Goal: Check status

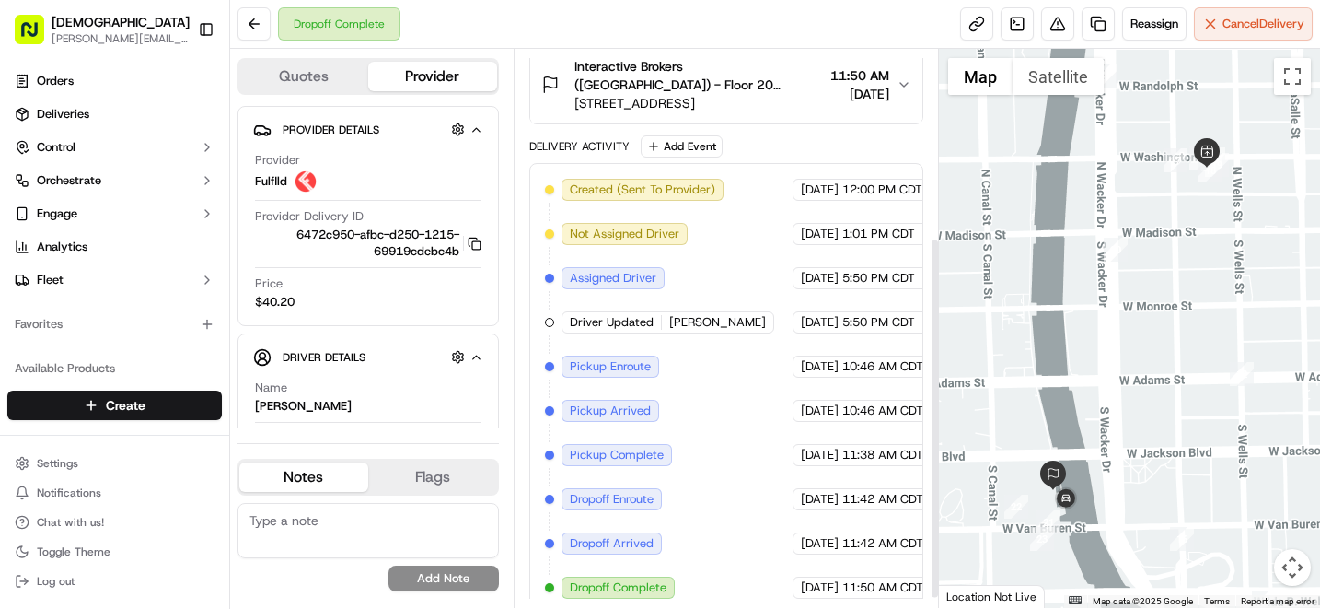
scroll to position [305, 0]
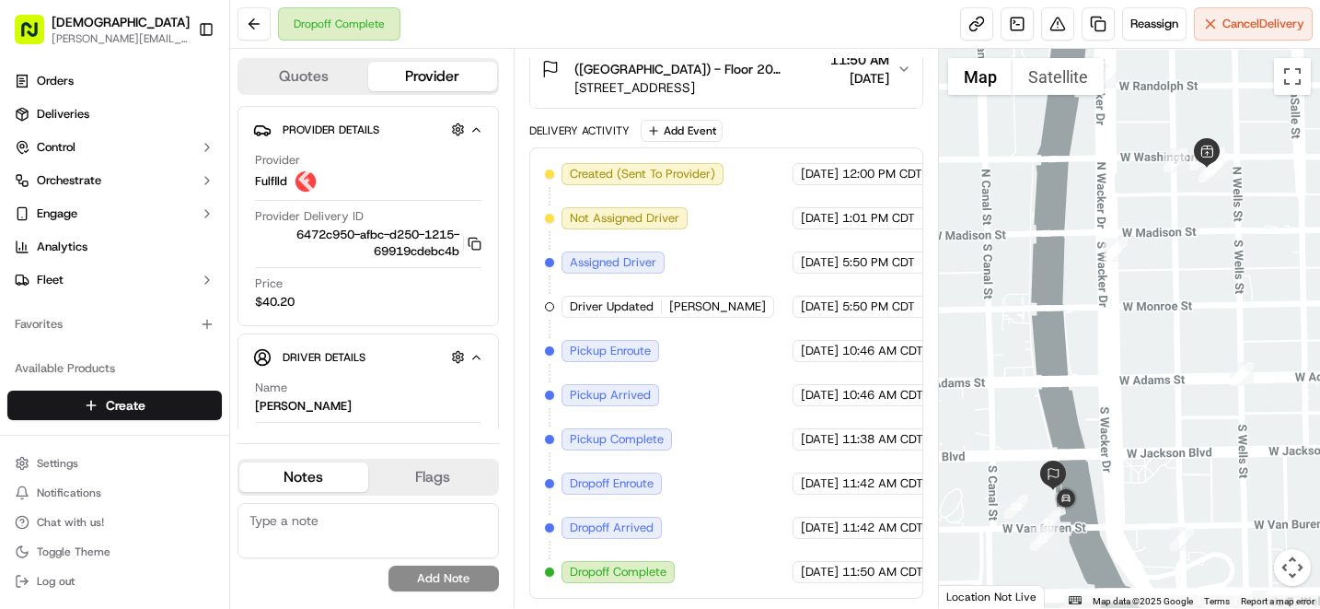
click at [866, 395] on span "10:46 AM CDT" at bounding box center [882, 395] width 81 height 17
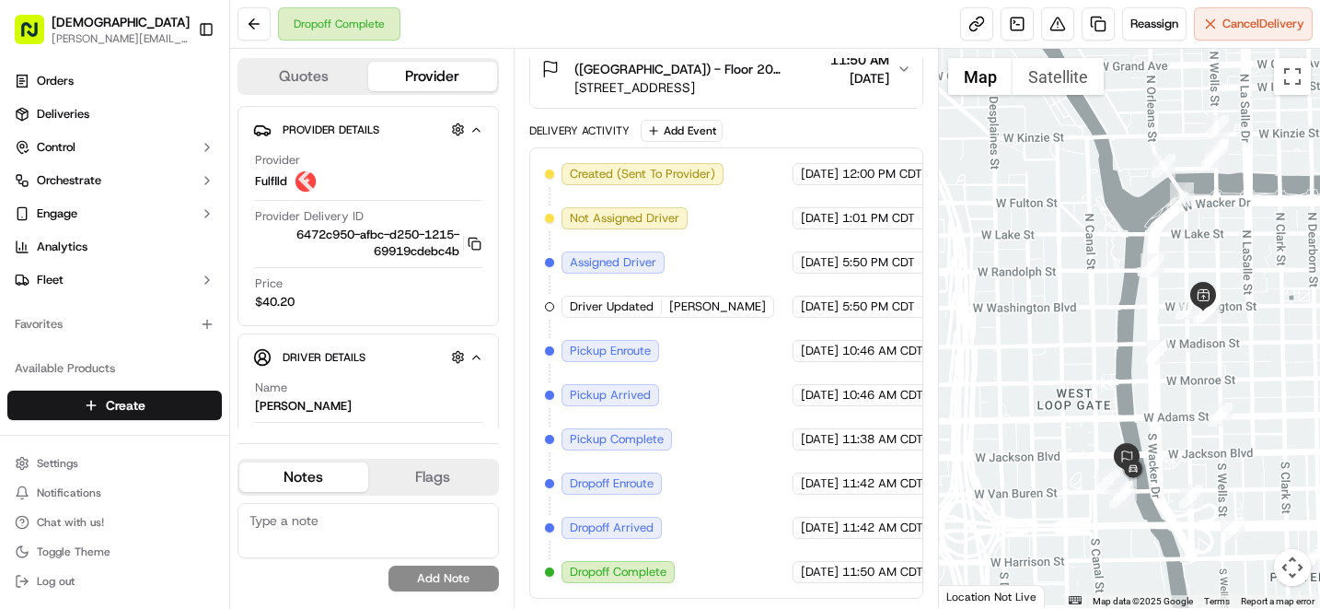
drag, startPoint x: 1189, startPoint y: 134, endPoint x: 1200, endPoint y: 272, distance: 137.6
click at [1200, 273] on div at bounding box center [1129, 328] width 381 height 559
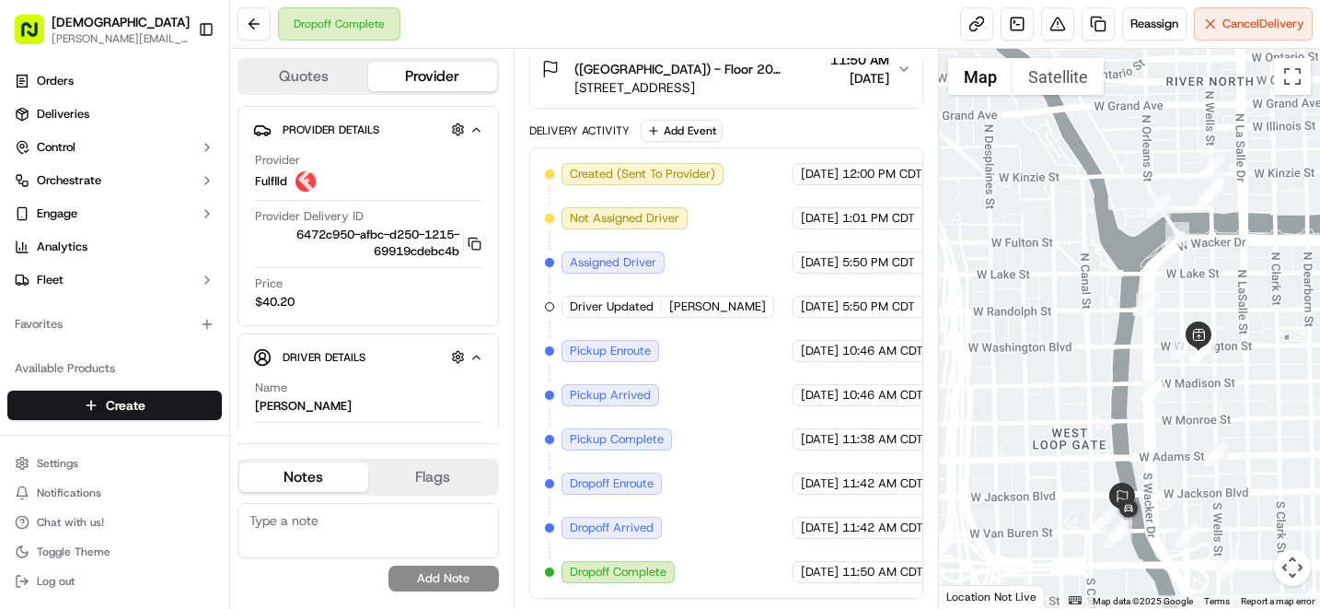
drag, startPoint x: 1249, startPoint y: 151, endPoint x: 1248, endPoint y: 192, distance: 41.4
click at [1248, 192] on div at bounding box center [1129, 328] width 381 height 559
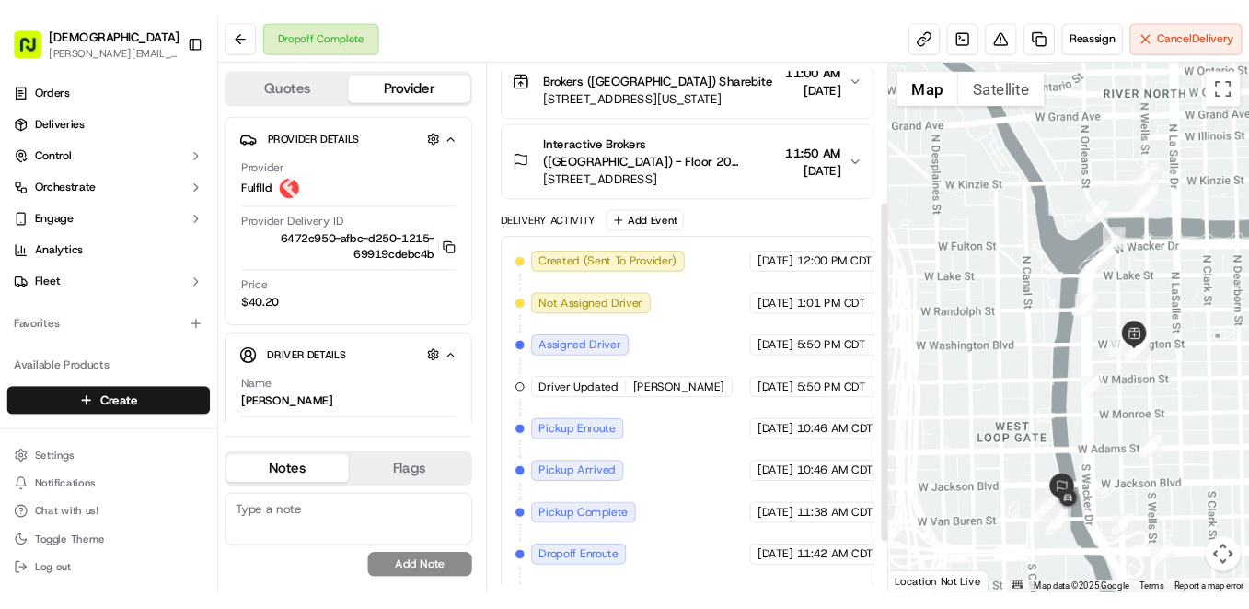
scroll to position [224, 0]
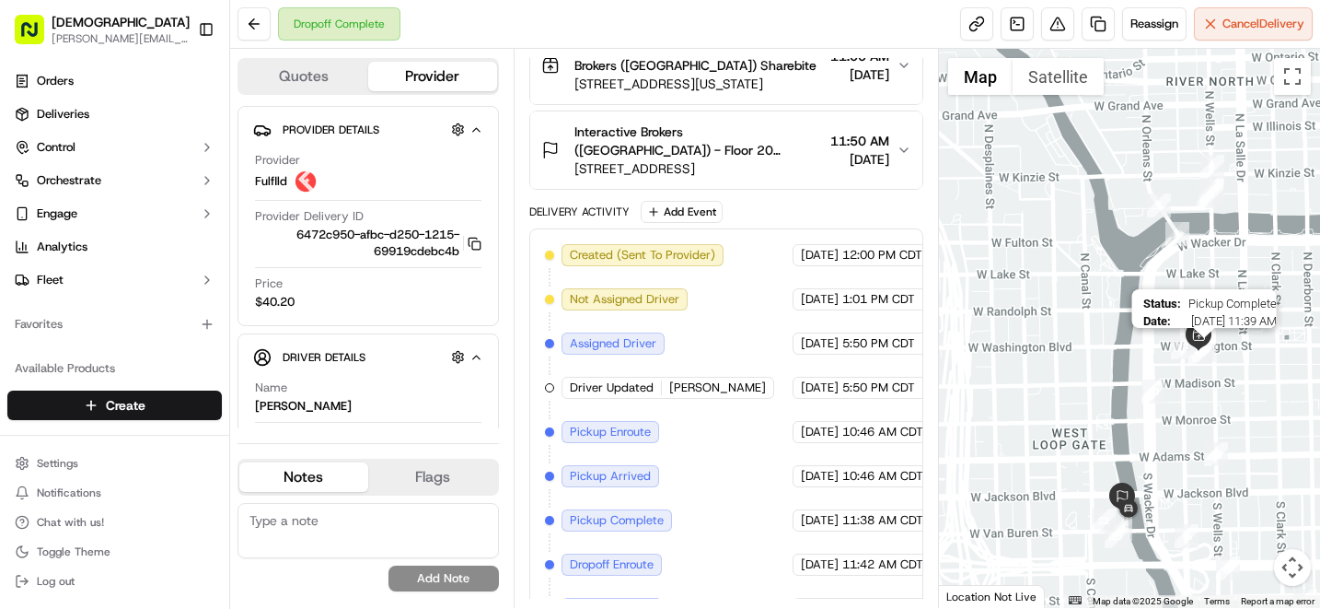
click at [1208, 350] on img "19" at bounding box center [1204, 350] width 24 height 24
click at [839, 519] on span "[DATE]" at bounding box center [820, 520] width 38 height 17
click at [1205, 354] on img "19" at bounding box center [1204, 350] width 24 height 24
click at [1177, 347] on img "17" at bounding box center [1183, 347] width 24 height 24
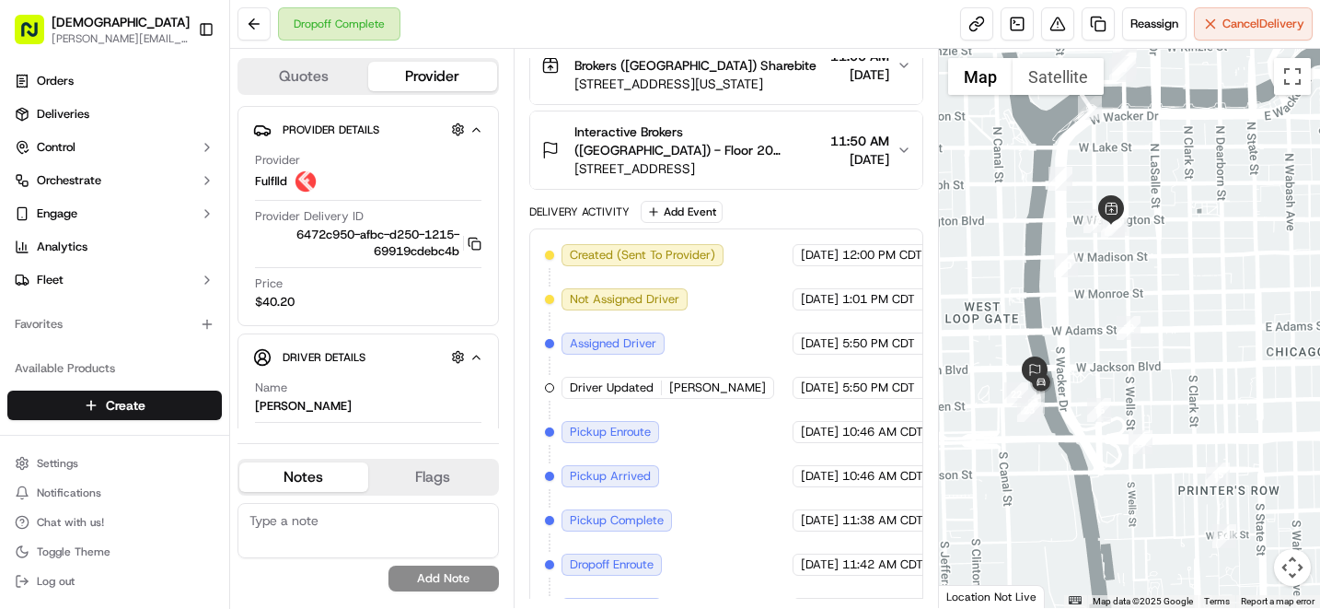
drag, startPoint x: 1242, startPoint y: 357, endPoint x: 1151, endPoint y: 228, distance: 157.9
click at [1151, 228] on div at bounding box center [1129, 328] width 381 height 559
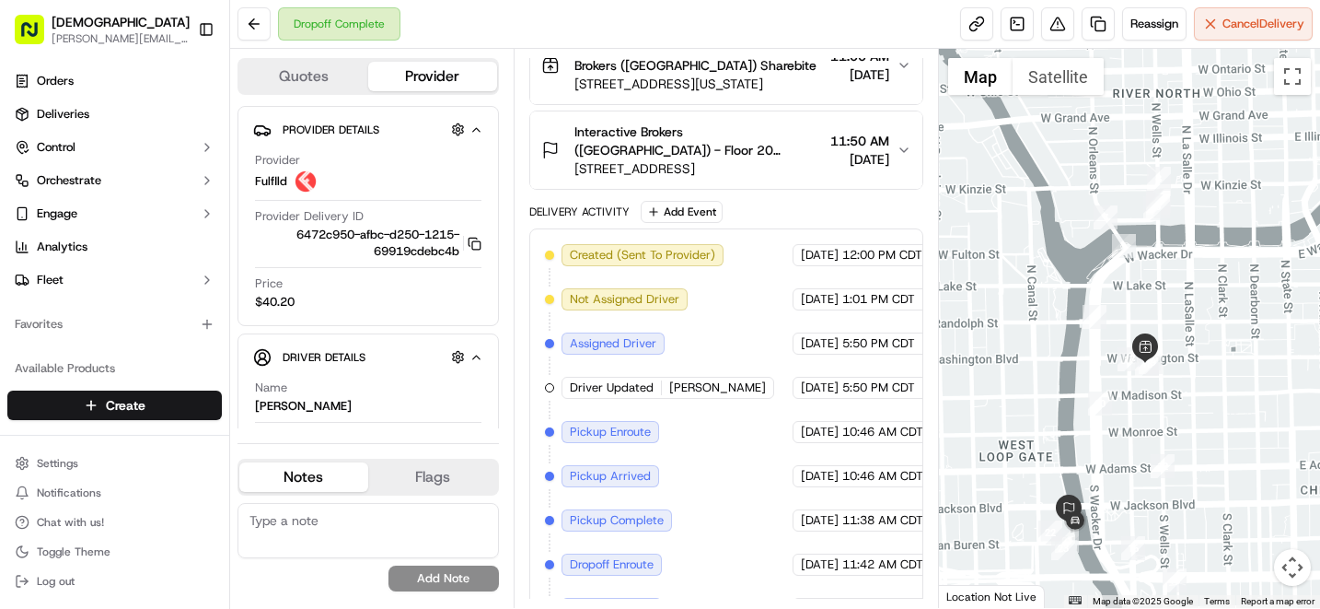
drag, startPoint x: 1178, startPoint y: 180, endPoint x: 1215, endPoint y: 322, distance: 146.7
click at [1215, 322] on div at bounding box center [1129, 328] width 381 height 559
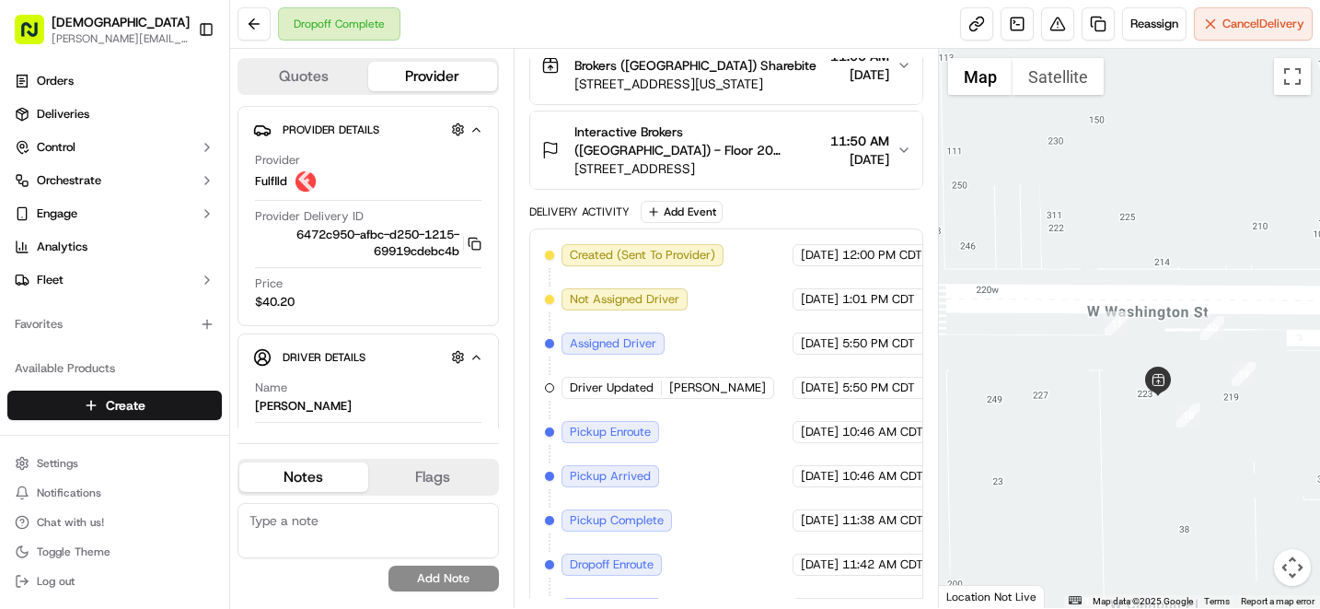
drag, startPoint x: 1030, startPoint y: 425, endPoint x: 1310, endPoint y: 237, distance: 337.6
click at [1310, 237] on div at bounding box center [1129, 328] width 381 height 559
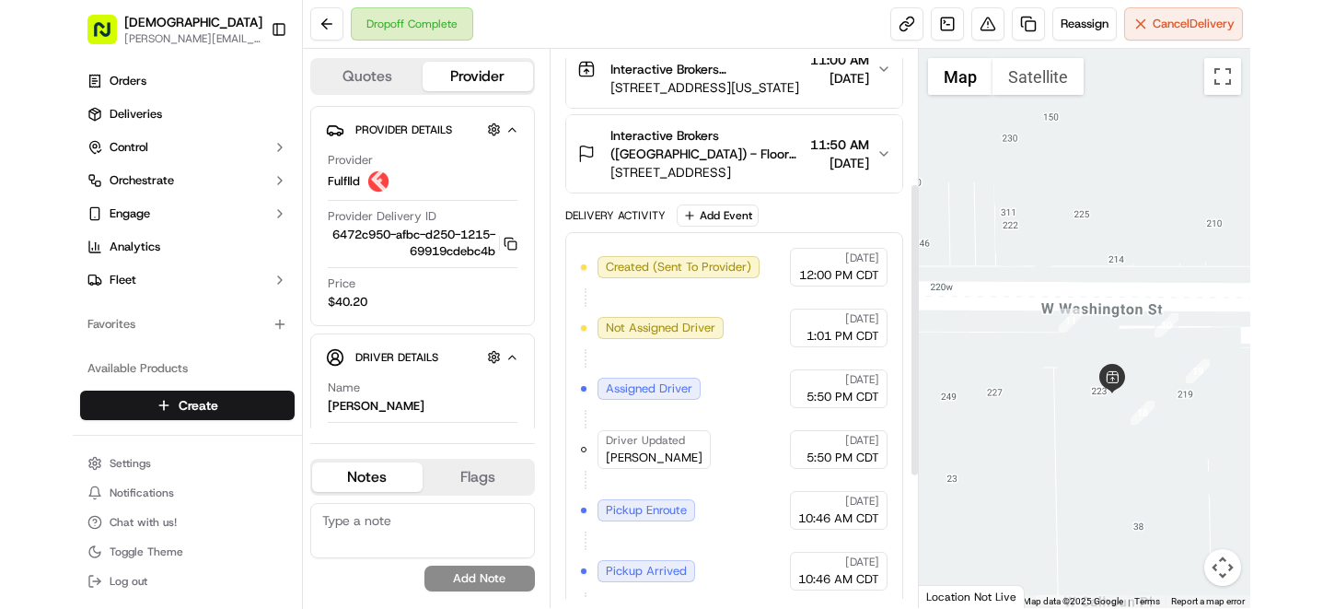
scroll to position [257, 0]
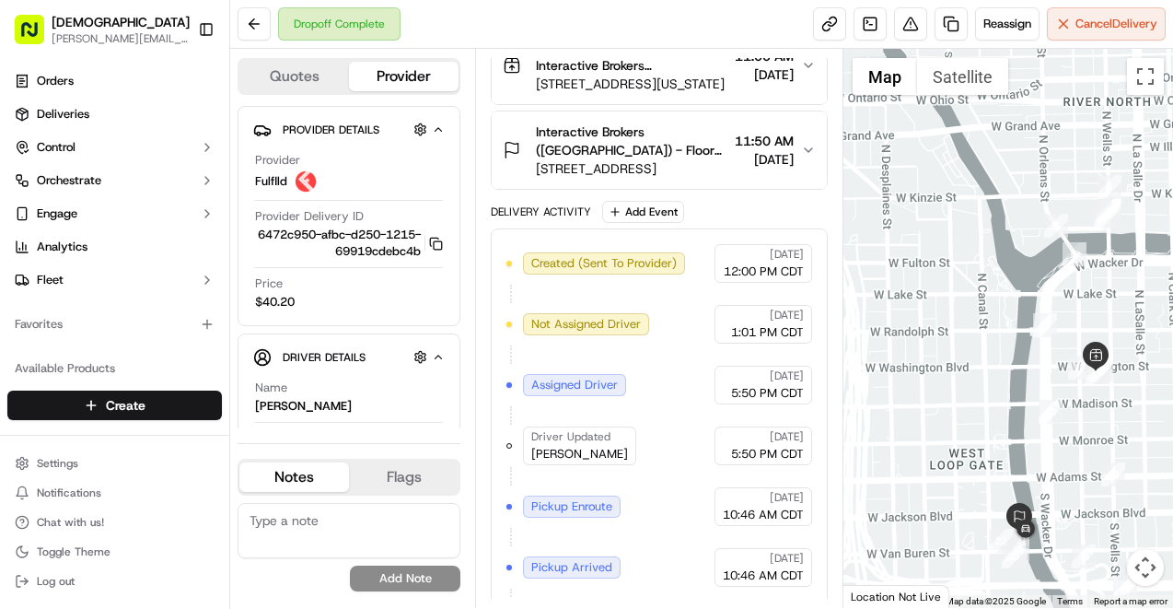
drag, startPoint x: 1136, startPoint y: 168, endPoint x: 1159, endPoint y: 332, distance: 166.4
click at [1159, 332] on div at bounding box center [1008, 328] width 330 height 559
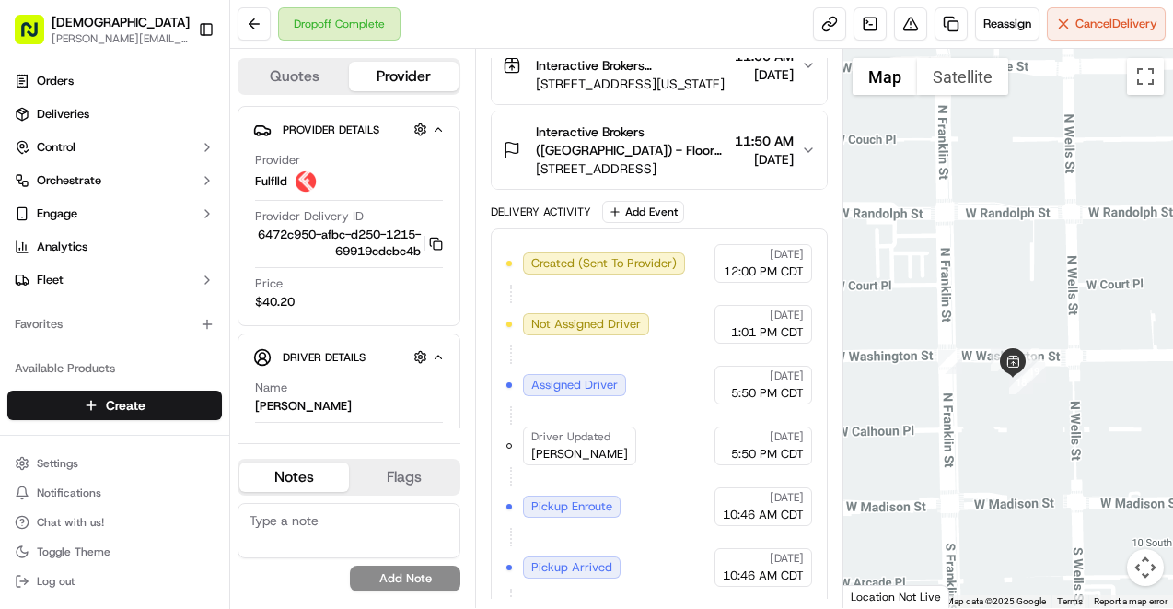
drag, startPoint x: 1138, startPoint y: 396, endPoint x: 971, endPoint y: 389, distance: 166.8
click at [971, 389] on div at bounding box center [1008, 328] width 330 height 559
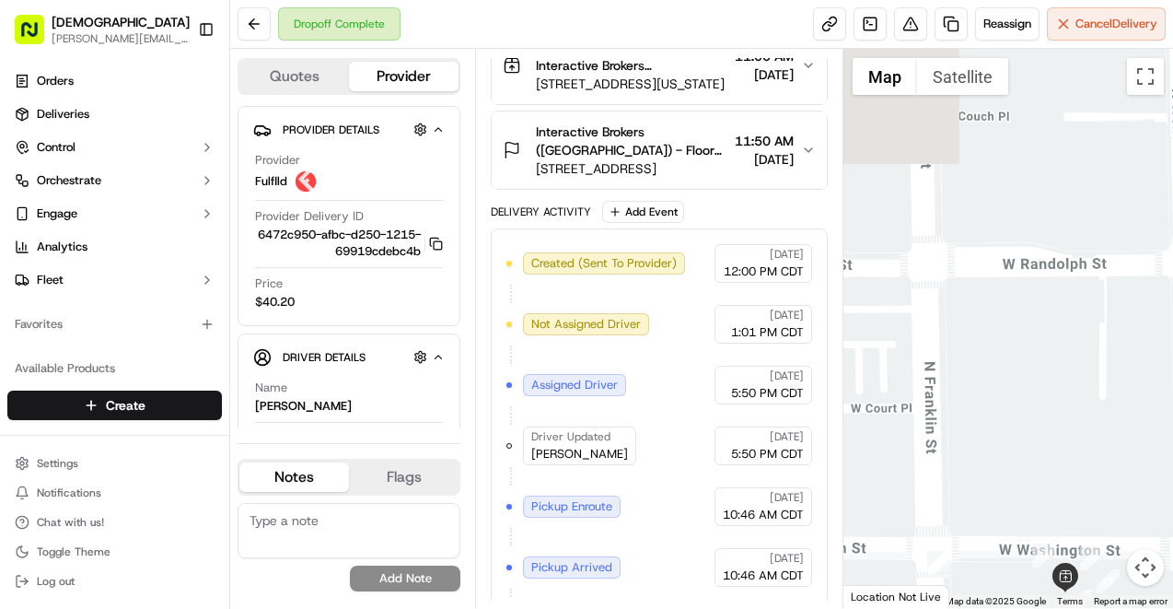
drag, startPoint x: 1033, startPoint y: 269, endPoint x: 1048, endPoint y: 508, distance: 239.8
click at [1048, 508] on div at bounding box center [1008, 328] width 330 height 559
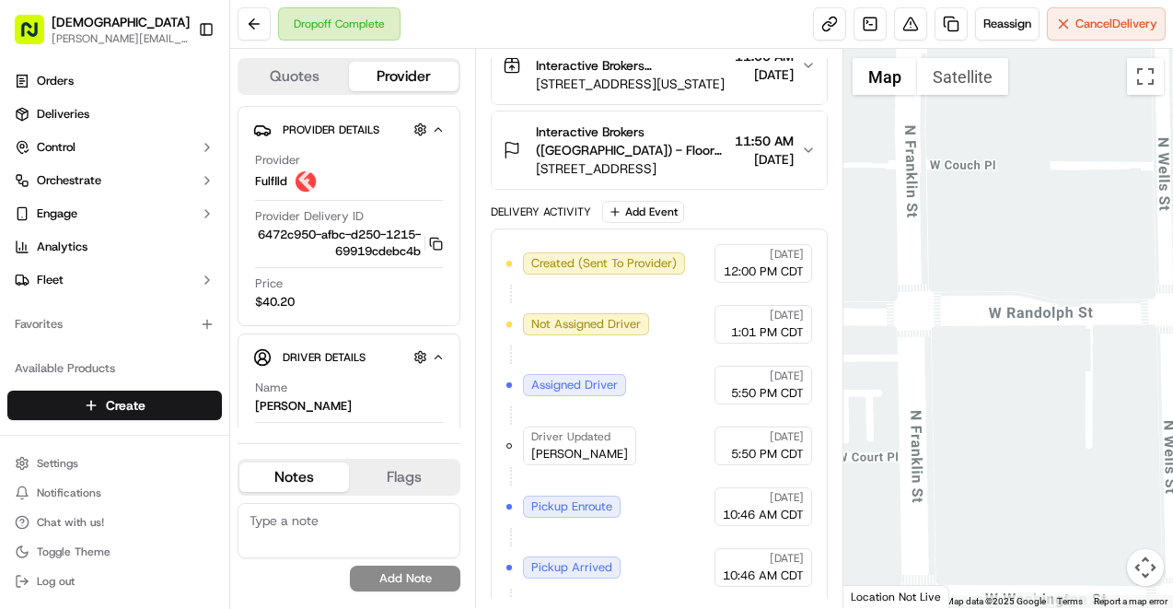
click at [1147, 451] on div at bounding box center [1008, 328] width 330 height 559
click at [1051, 416] on div at bounding box center [1008, 328] width 330 height 559
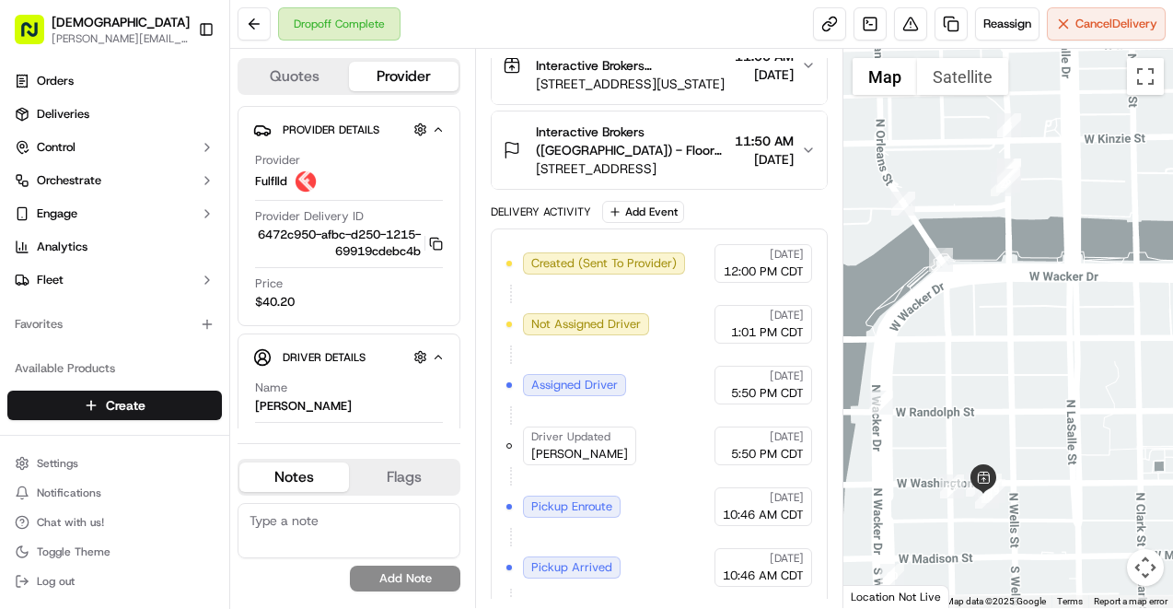
drag, startPoint x: 1098, startPoint y: 422, endPoint x: 1040, endPoint y: 441, distance: 62.0
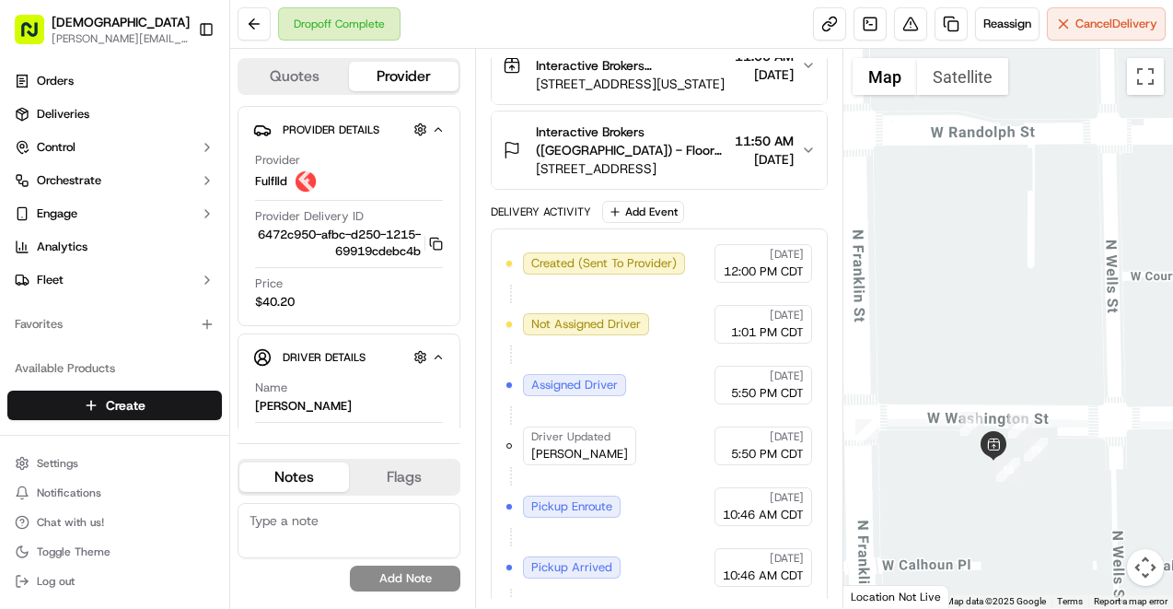
drag, startPoint x: 953, startPoint y: 491, endPoint x: 1056, endPoint y: 336, distance: 185.9
click at [1056, 336] on div at bounding box center [1008, 328] width 330 height 559
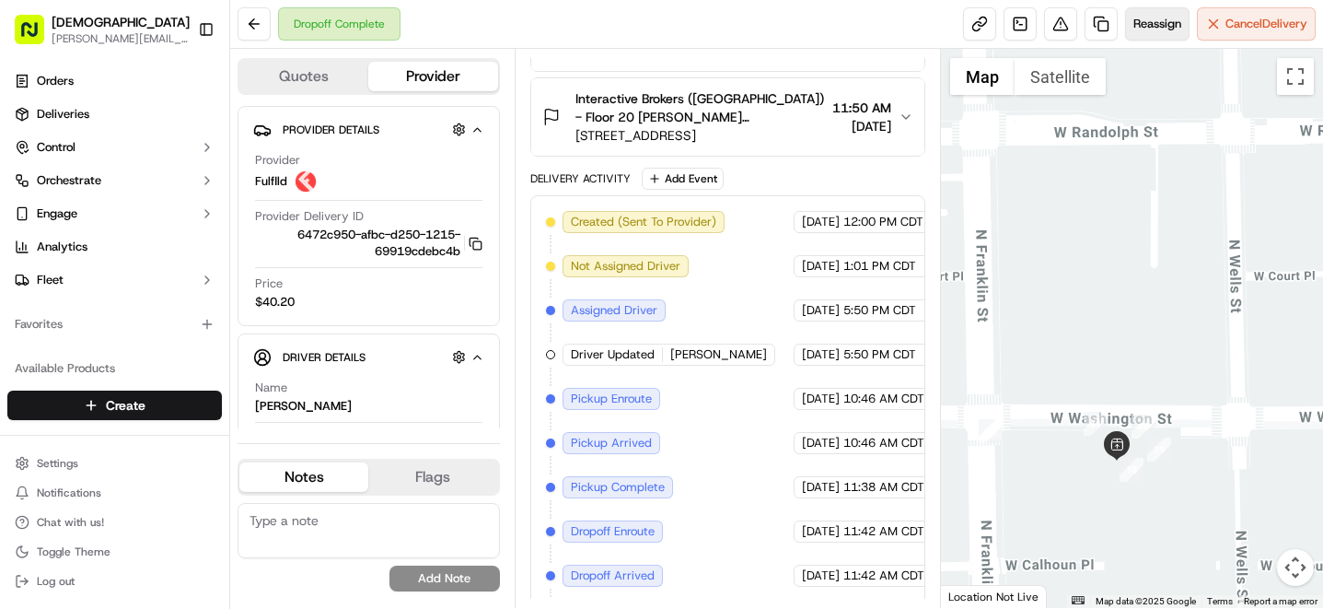
scroll to position [224, 0]
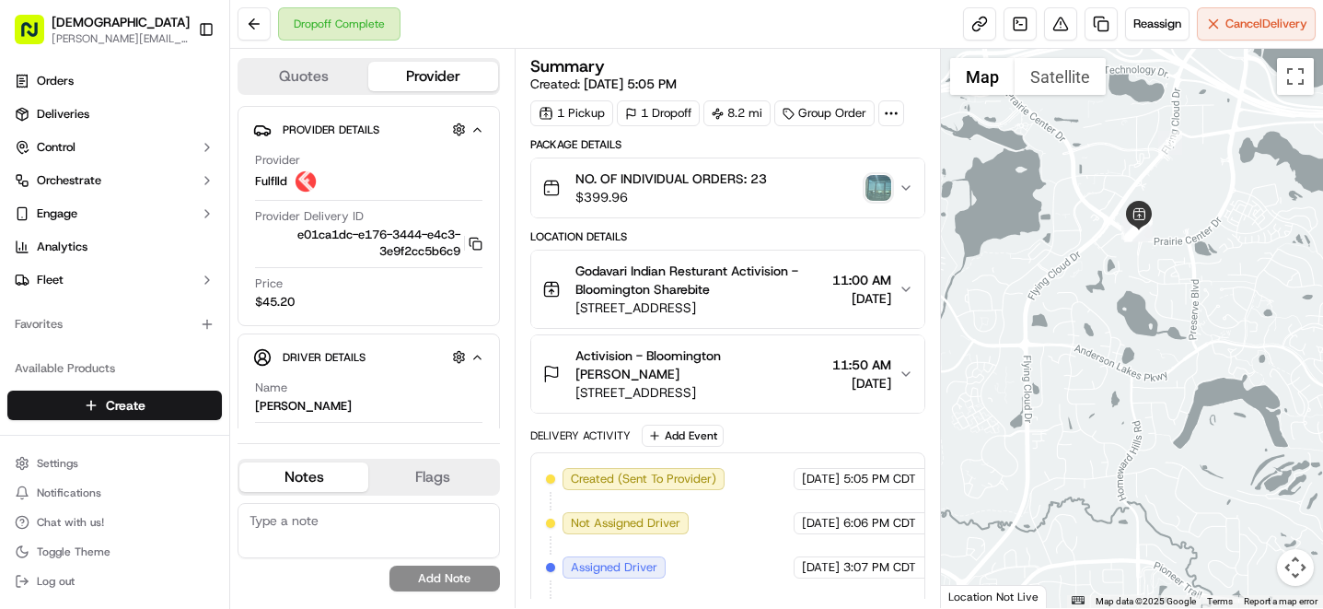
drag, startPoint x: 988, startPoint y: 216, endPoint x: 1272, endPoint y: 285, distance: 292.8
click at [1272, 285] on div at bounding box center [1132, 328] width 382 height 559
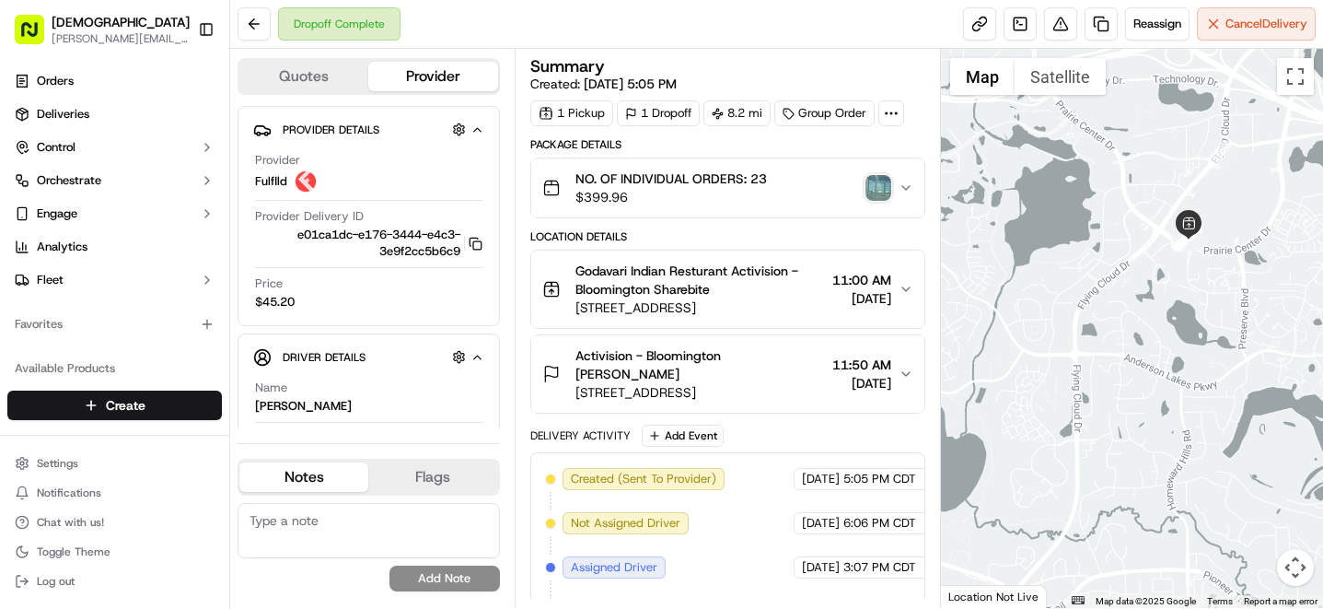
drag, startPoint x: 1278, startPoint y: 177, endPoint x: 1325, endPoint y: 187, distance: 48.0
click at [1322, 187] on html "Sharebite a.erickson@sharebite.com Toggle Sidebar Orders Deliveries Control Orc…" at bounding box center [661, 304] width 1323 height 609
click at [1256, 260] on div at bounding box center [1132, 328] width 382 height 559
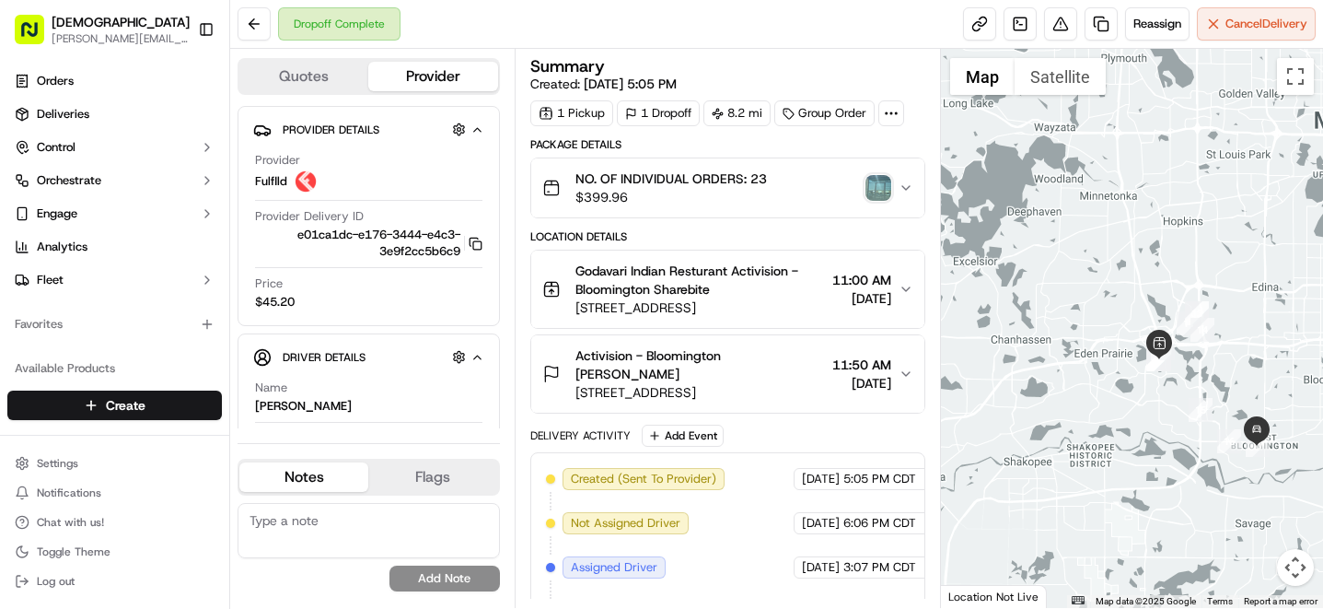
drag, startPoint x: 1081, startPoint y: 383, endPoint x: 1169, endPoint y: 469, distance: 123.1
click at [1169, 469] on div at bounding box center [1132, 328] width 382 height 559
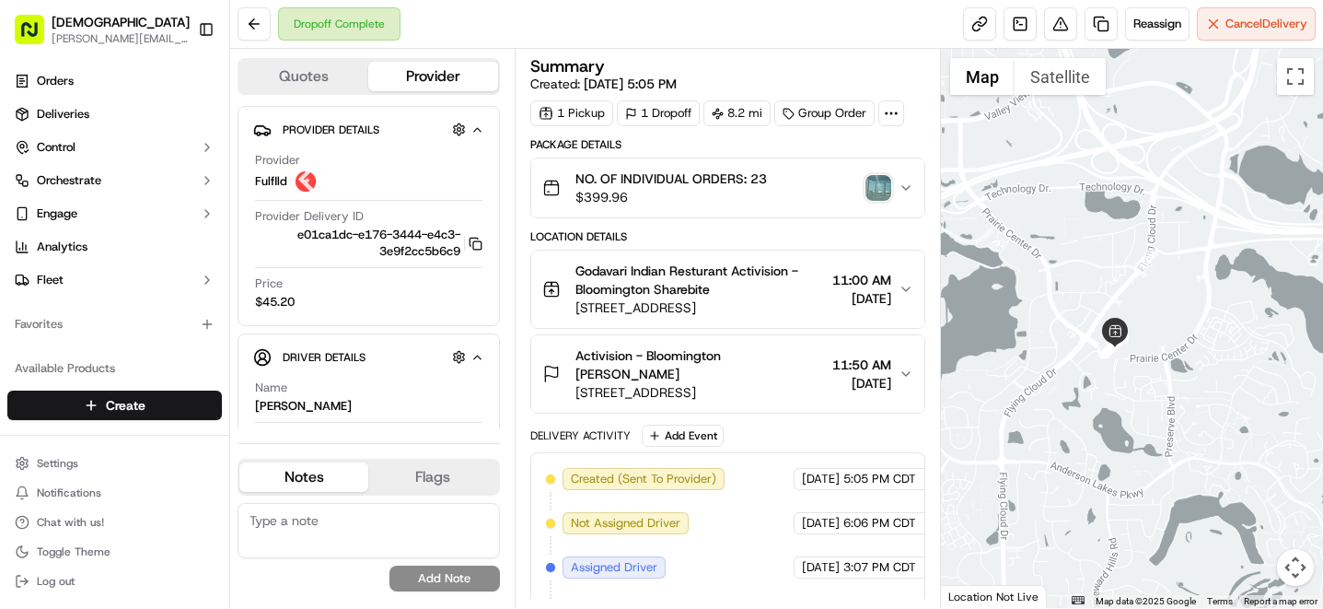
drag, startPoint x: 1036, startPoint y: 376, endPoint x: 1172, endPoint y: 362, distance: 137.0
click at [1172, 362] on div at bounding box center [1132, 328] width 382 height 559
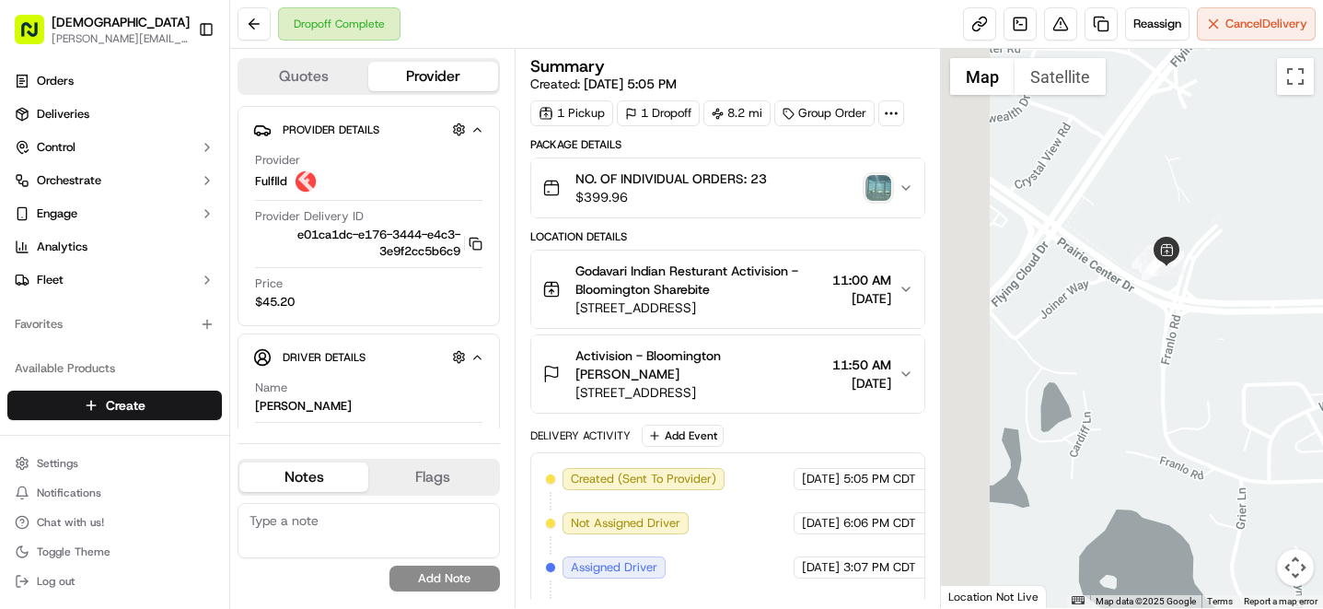
drag, startPoint x: 1005, startPoint y: 321, endPoint x: 1243, endPoint y: 313, distance: 237.7
click at [1243, 313] on div at bounding box center [1132, 328] width 382 height 559
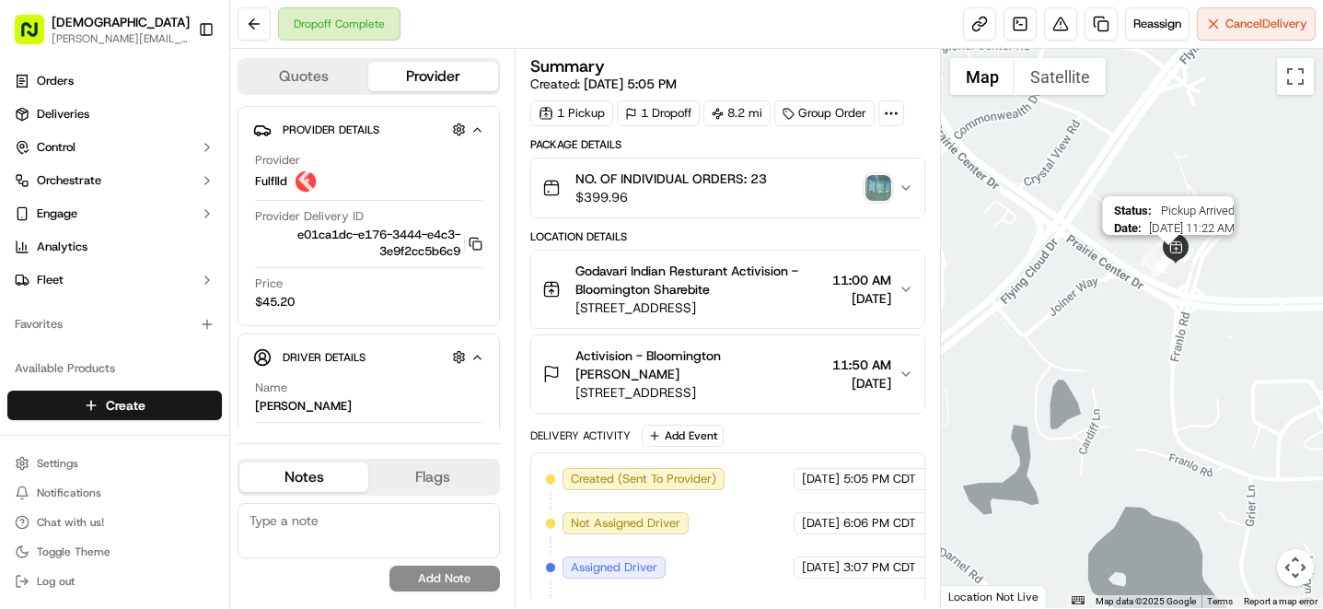
click at [1170, 266] on img "9" at bounding box center [1168, 257] width 24 height 24
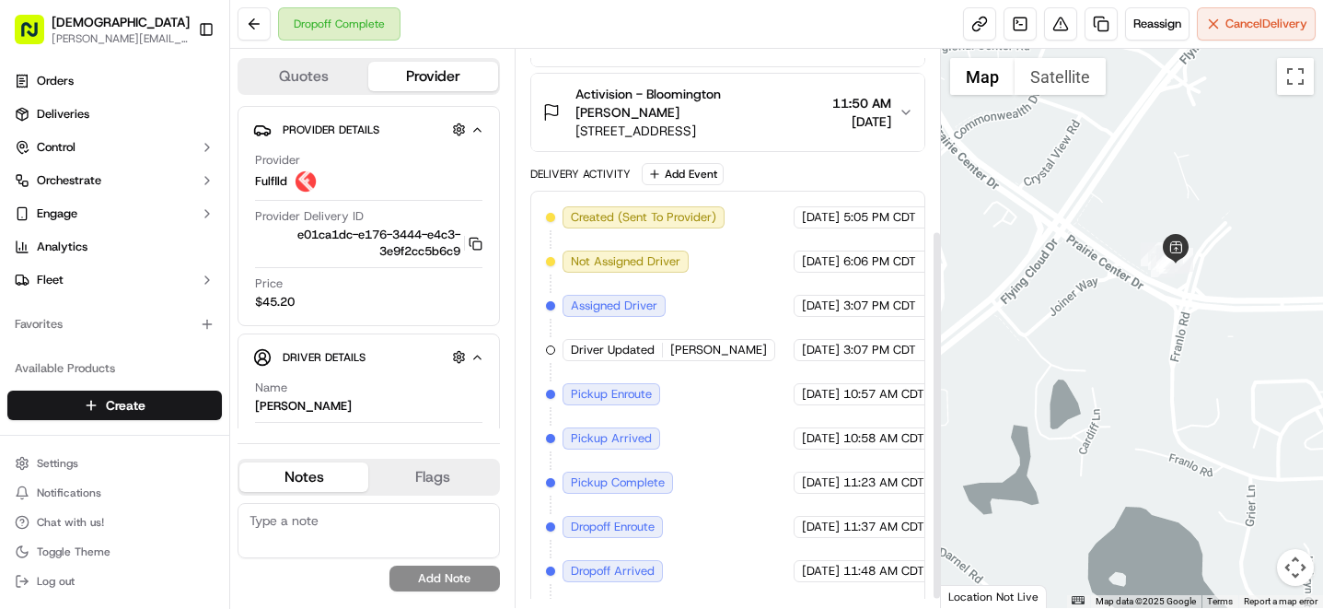
scroll to position [277, 0]
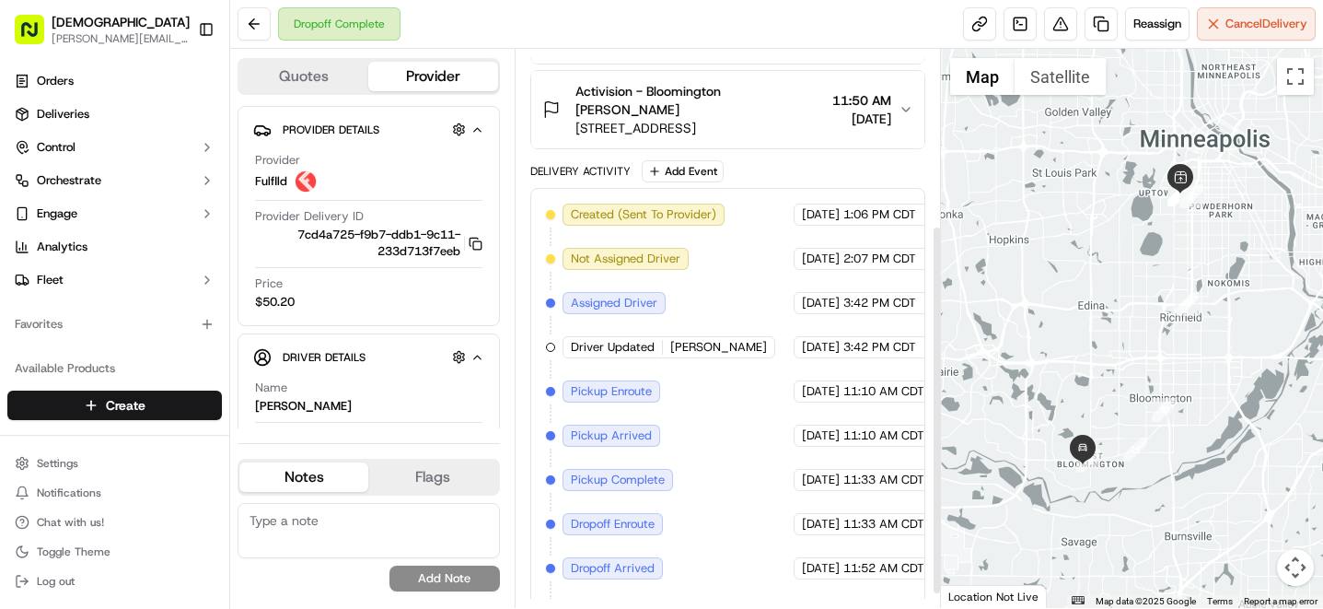
scroll to position [266, 0]
click at [840, 425] on span "09/11/2025" at bounding box center [821, 433] width 38 height 17
click at [1195, 230] on div at bounding box center [1132, 328] width 382 height 559
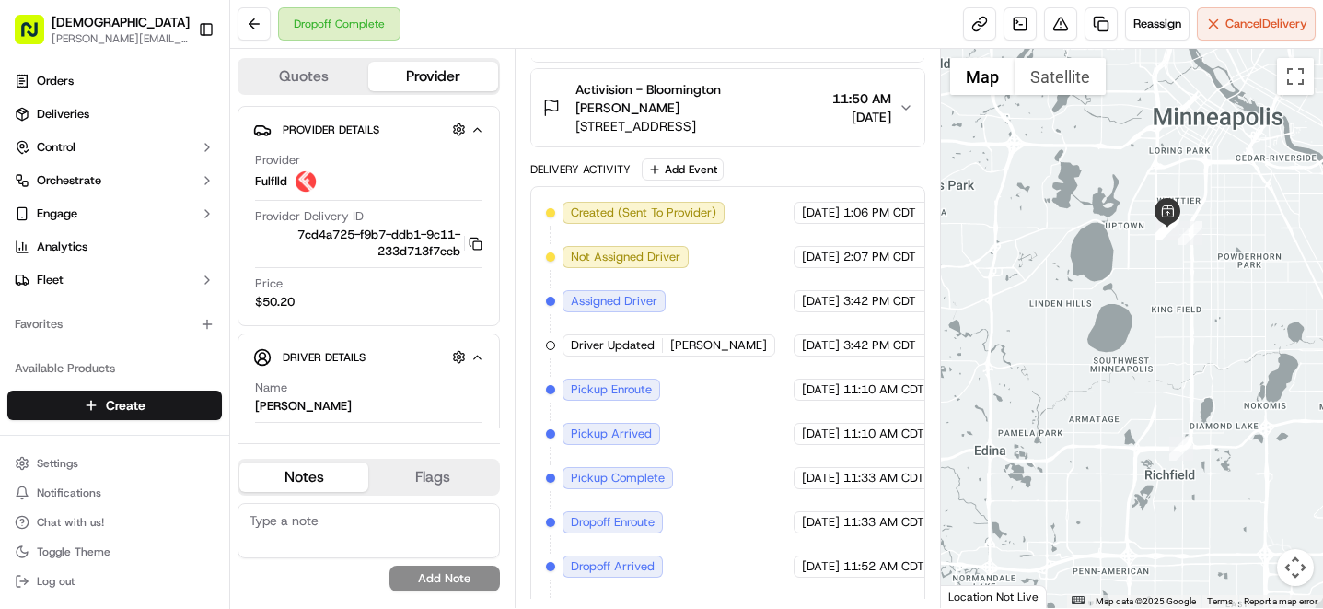
drag, startPoint x: 1174, startPoint y: 202, endPoint x: 1179, endPoint y: 285, distance: 83.1
click at [1179, 285] on div at bounding box center [1132, 328] width 382 height 559
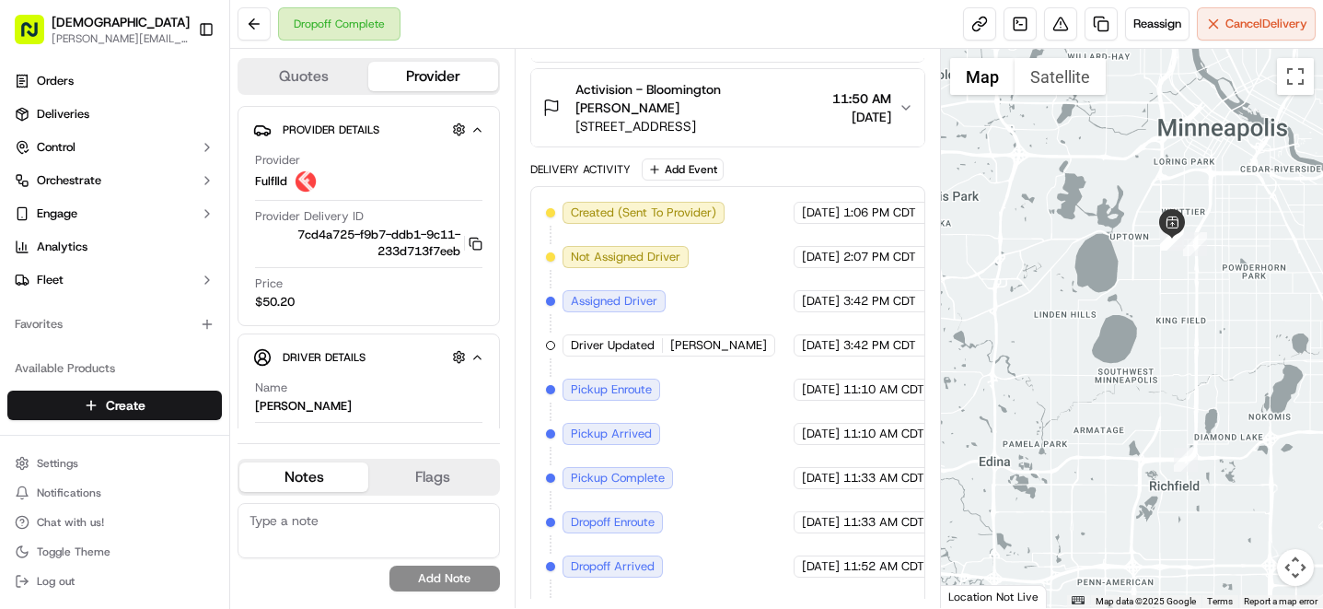
click at [1175, 258] on div at bounding box center [1132, 328] width 382 height 559
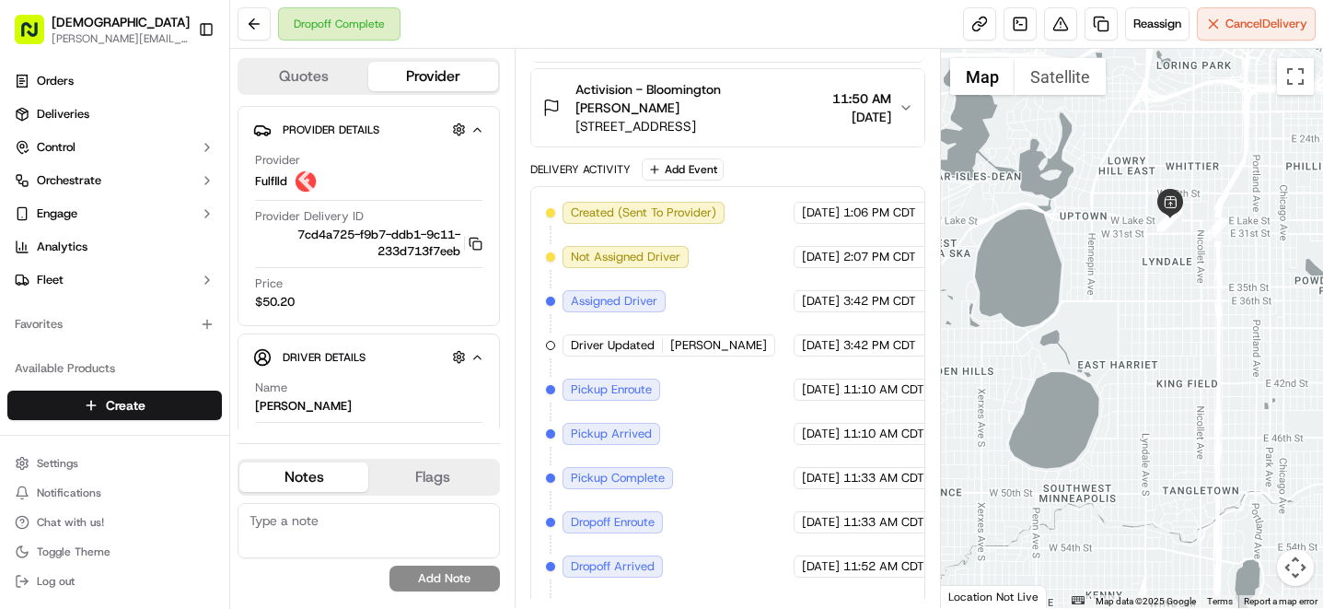
click at [1168, 259] on div at bounding box center [1132, 328] width 382 height 559
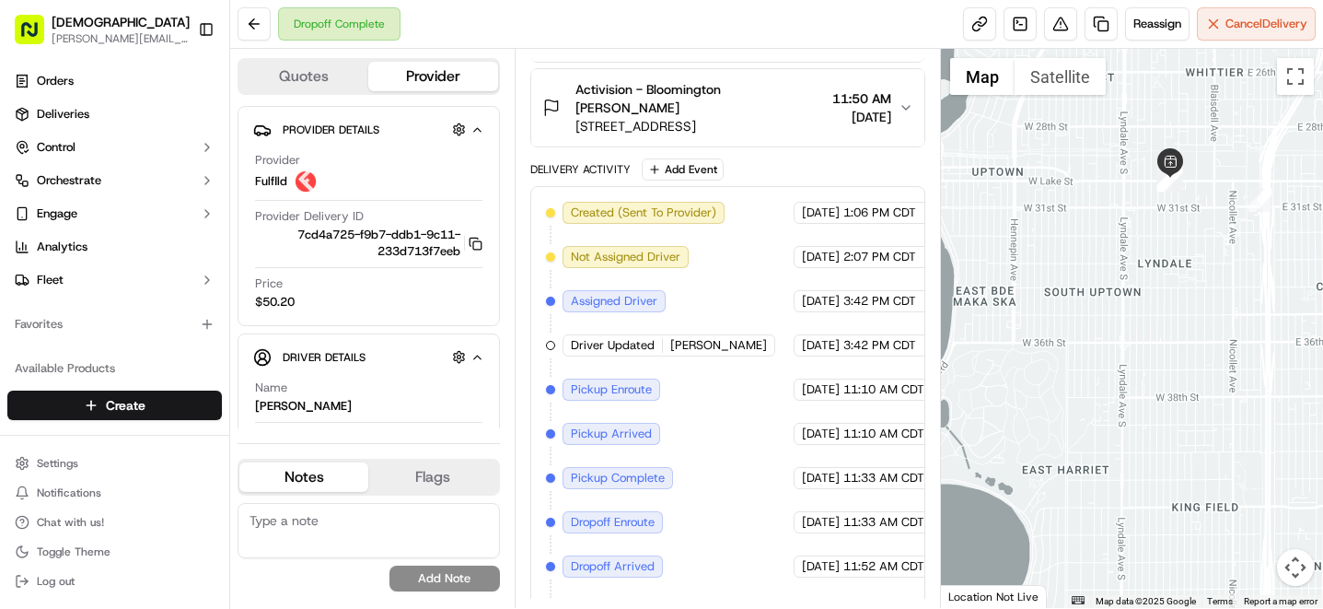
click at [1184, 219] on div at bounding box center [1132, 328] width 382 height 559
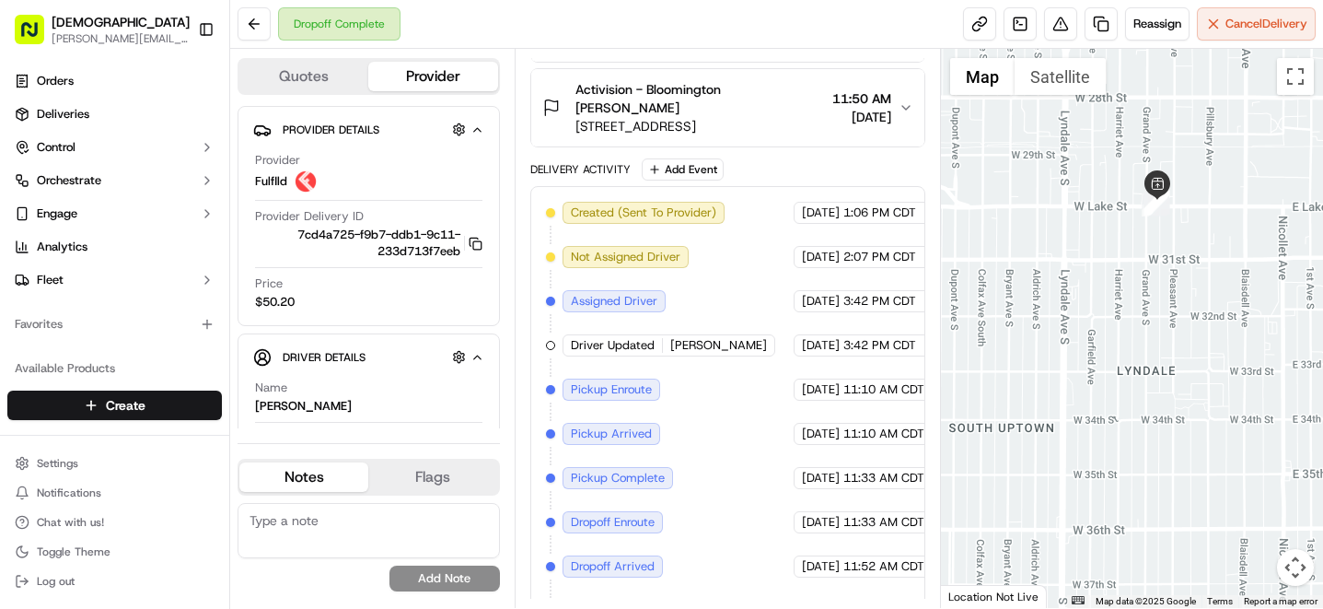
drag, startPoint x: 1189, startPoint y: 166, endPoint x: 1201, endPoint y: 320, distance: 154.2
click at [1201, 321] on div at bounding box center [1132, 328] width 382 height 559
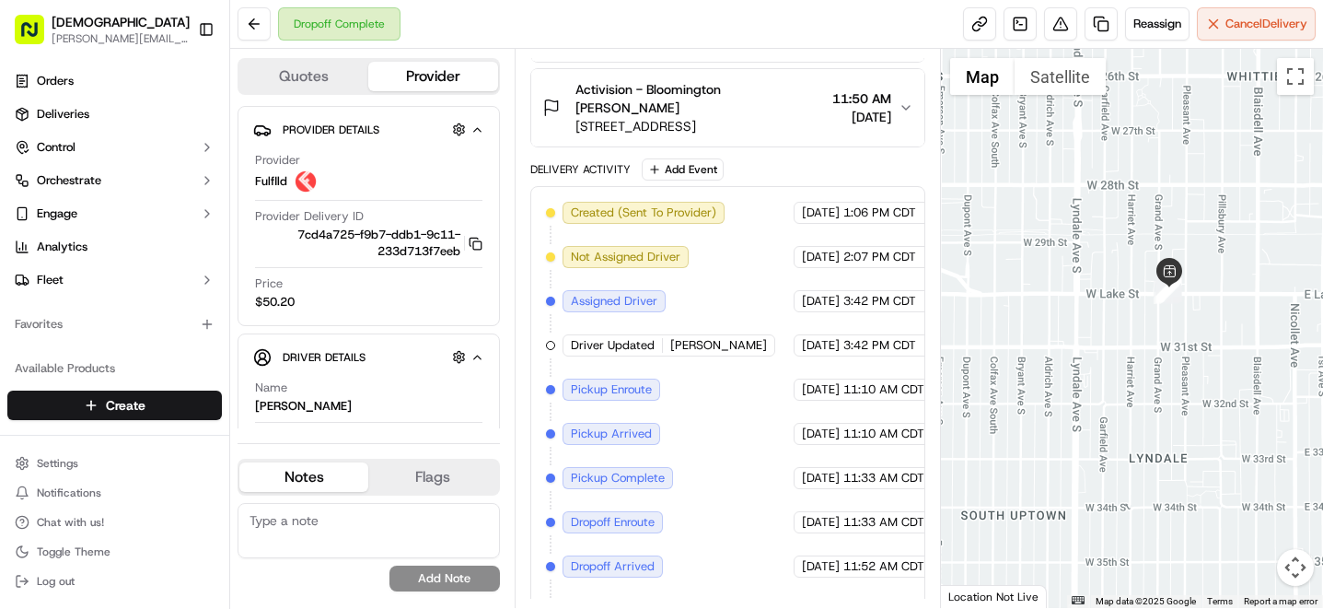
click at [1201, 320] on div at bounding box center [1132, 328] width 382 height 559
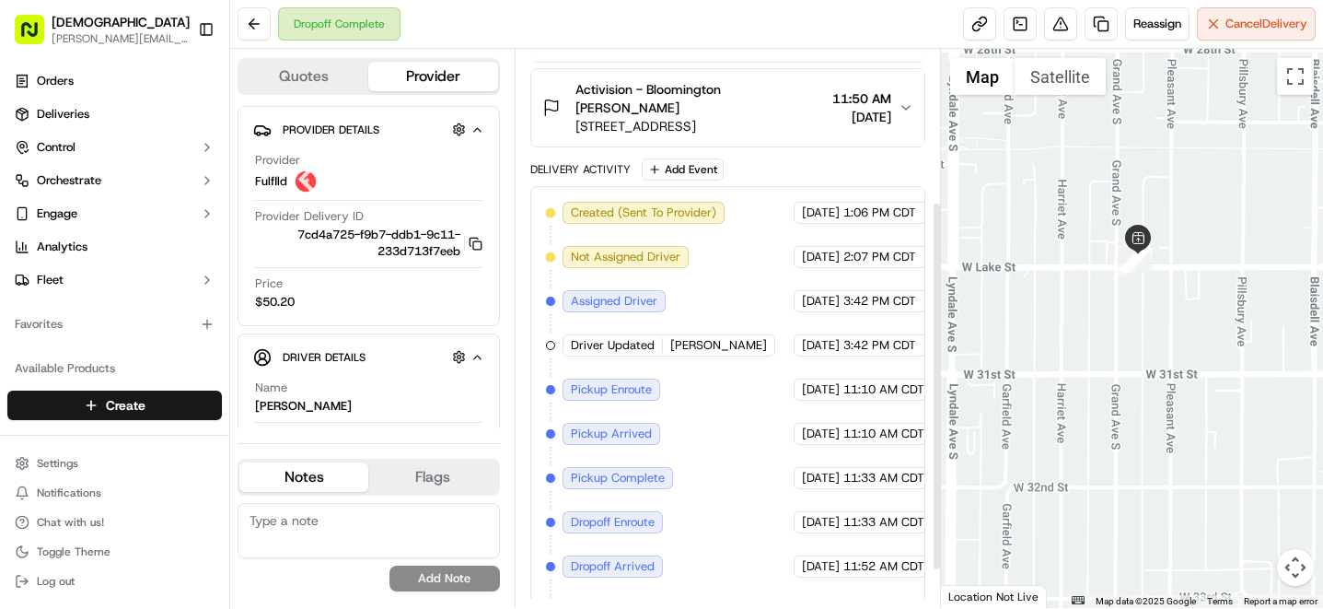
scroll to position [0, 0]
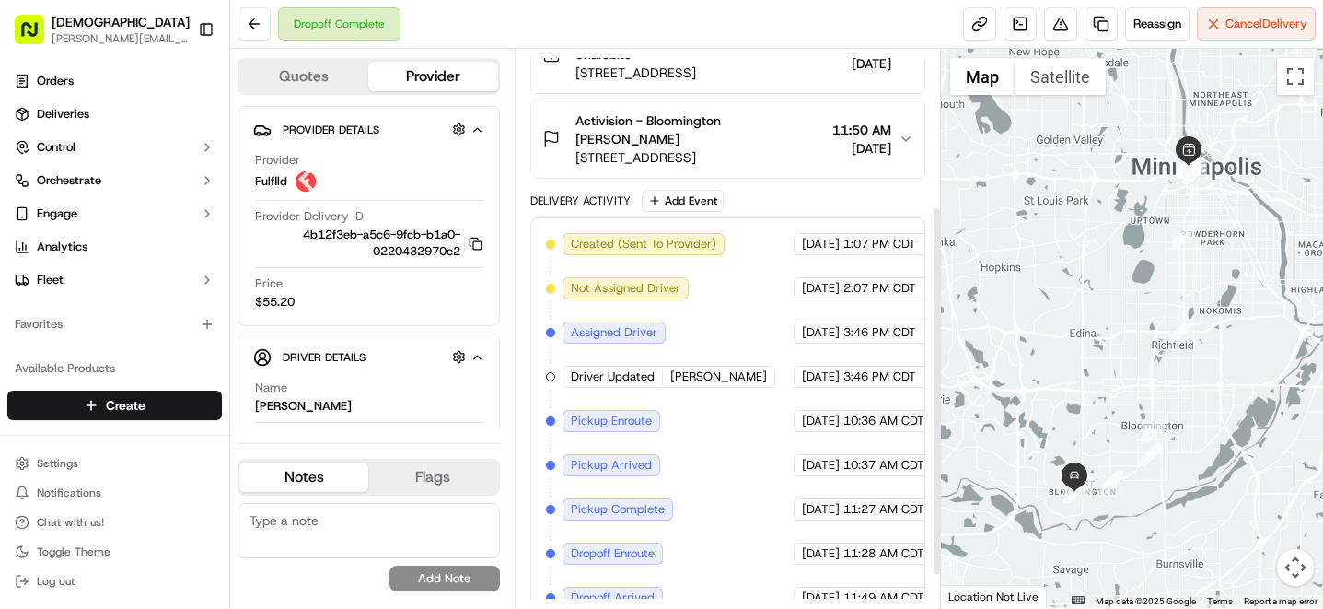
scroll to position [236, 0]
click at [840, 456] on span "[DATE]" at bounding box center [821, 464] width 38 height 17
